Goal: Transaction & Acquisition: Obtain resource

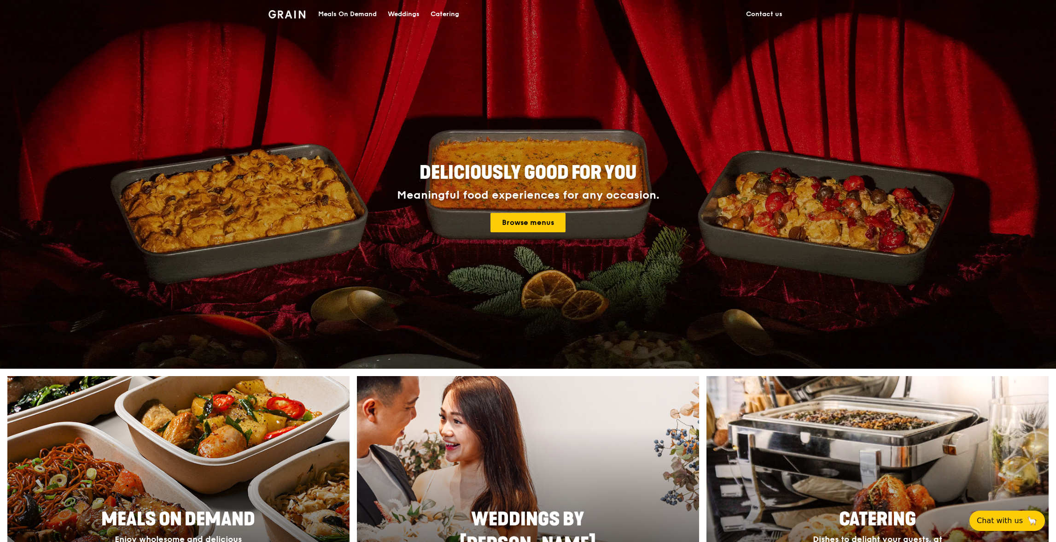
click at [362, 14] on div "Meals On Demand" at bounding box center [347, 14] width 58 height 28
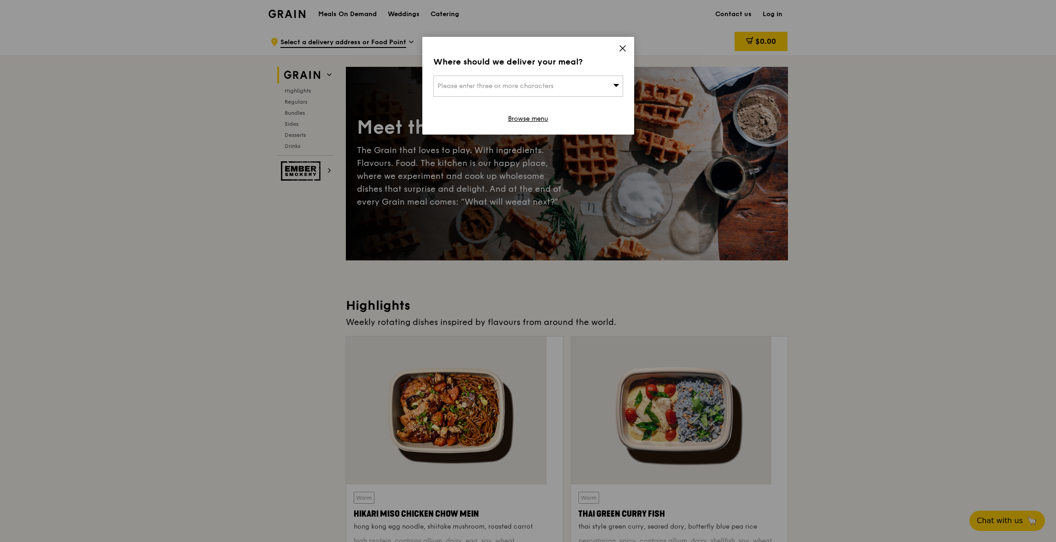
click at [623, 46] on icon at bounding box center [623, 49] width 6 height 6
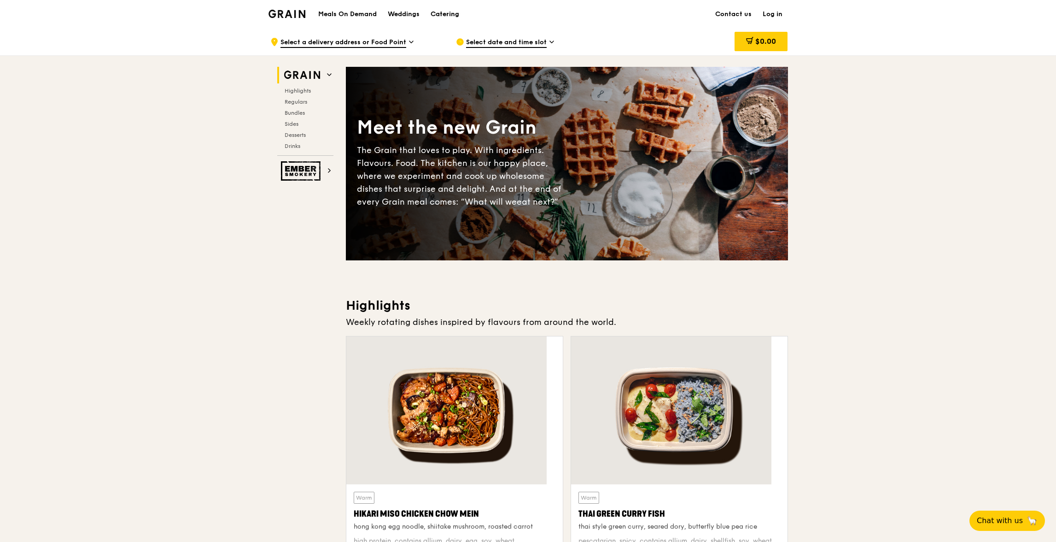
click at [459, 14] on div "Catering" at bounding box center [445, 14] width 29 height 28
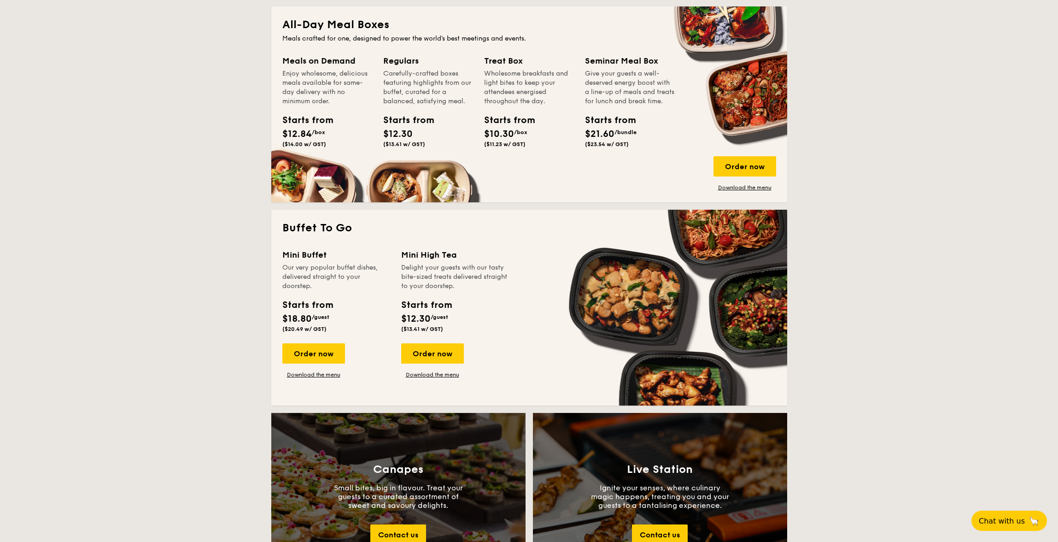
scroll to position [611, 0]
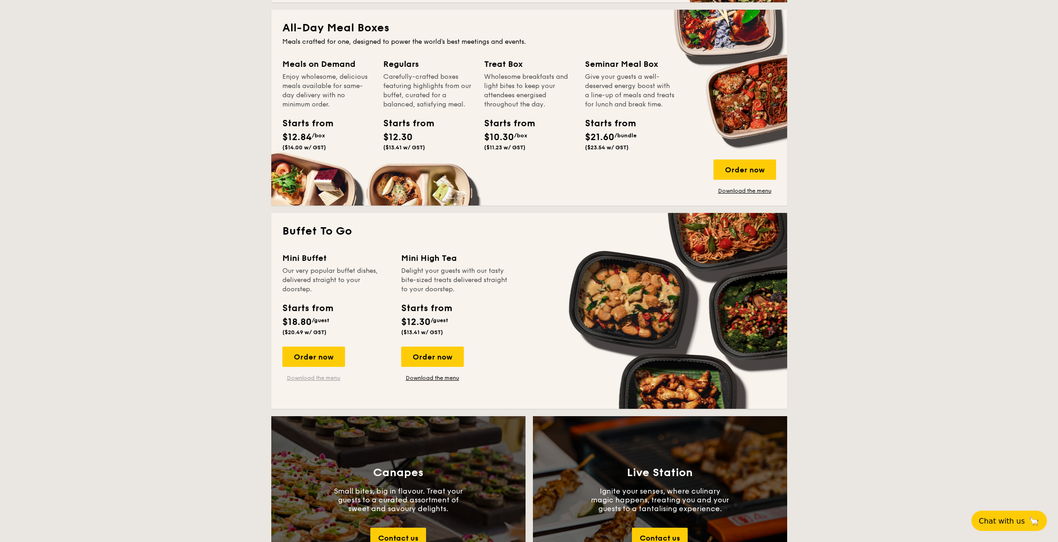
click at [345, 374] on link "Download the menu" at bounding box center [313, 377] width 63 height 7
